Goal: Navigation & Orientation: Find specific page/section

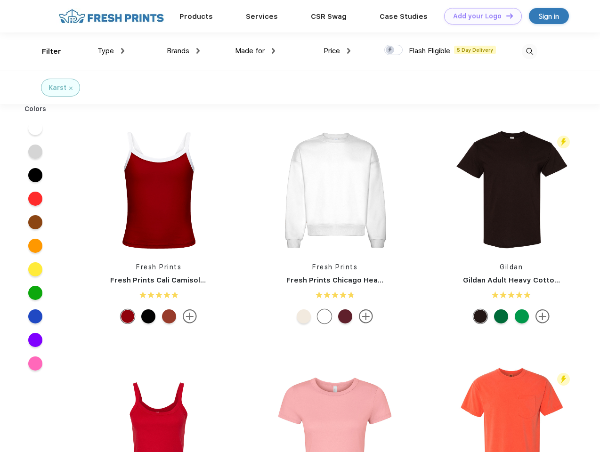
click at [479, 16] on link "Add your Logo Design Tool" at bounding box center [483, 16] width 78 height 16
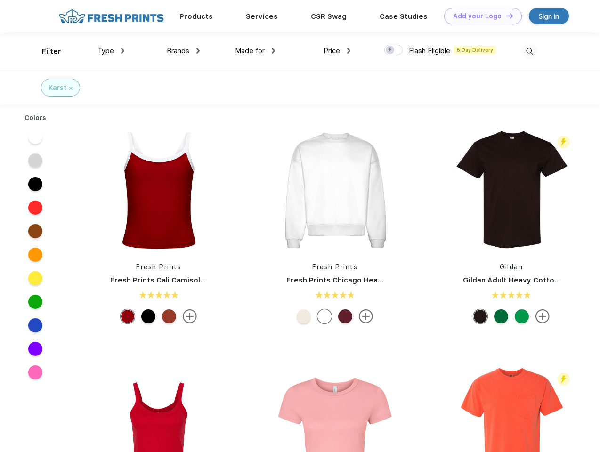
click at [0, 0] on div "Design Tool" at bounding box center [0, 0] width 0 height 0
click at [505, 16] on link "Add your Logo Design Tool" at bounding box center [483, 16] width 78 height 16
click at [45, 51] on div "Filter" at bounding box center [51, 51] width 19 height 11
click at [111, 51] on span "Type" at bounding box center [105, 51] width 16 height 8
click at [183, 51] on span "Brands" at bounding box center [178, 51] width 23 height 8
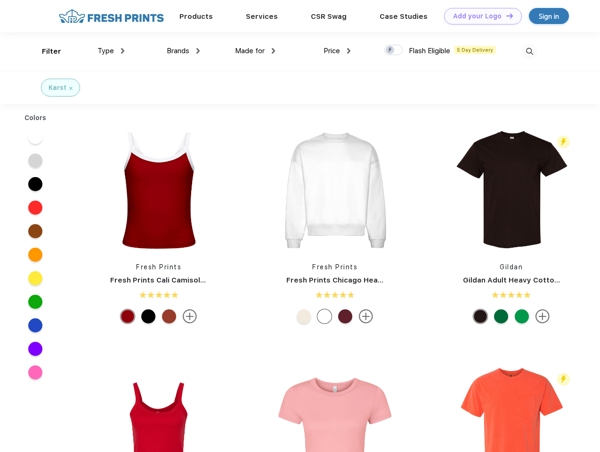
click at [255, 51] on span "Made for" at bounding box center [250, 51] width 30 height 8
click at [337, 51] on span "Price" at bounding box center [332, 51] width 16 height 8
click at [394, 50] on div at bounding box center [393, 50] width 18 height 10
click at [390, 50] on input "checkbox" at bounding box center [387, 47] width 6 height 6
click at [529, 51] on img at bounding box center [530, 52] width 16 height 16
